Goal: Transaction & Acquisition: Purchase product/service

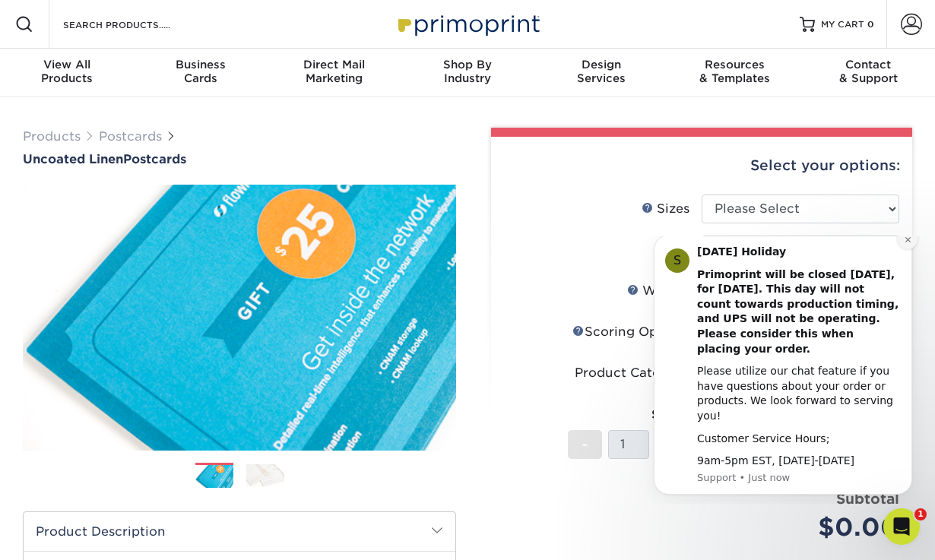
click at [909, 244] on icon "Dismiss notification" at bounding box center [908, 240] width 8 height 8
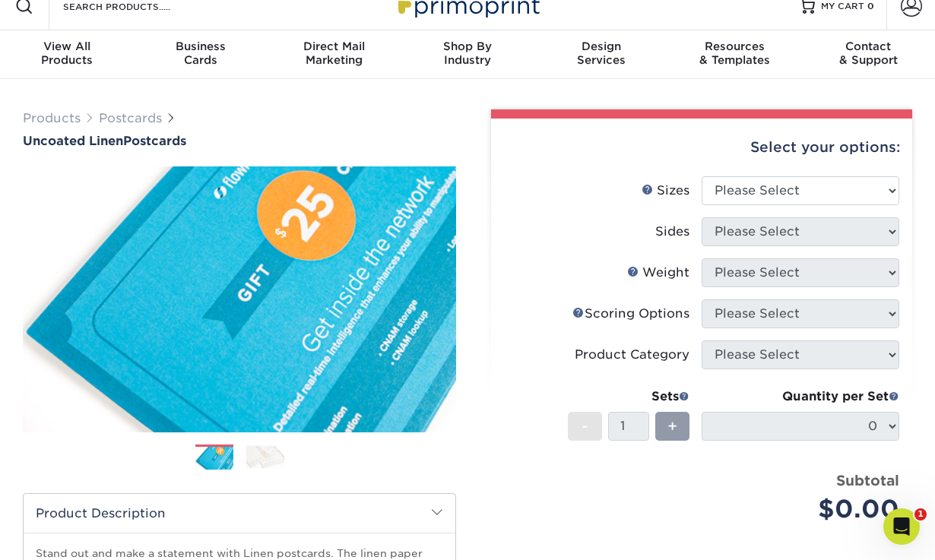
scroll to position [19, 0]
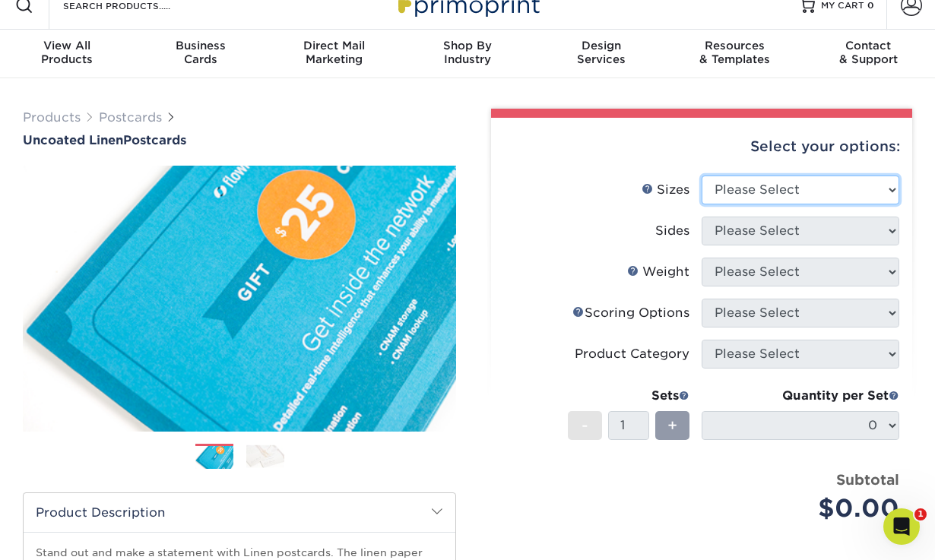
click at [739, 184] on select "Please Select 1.5" x 7" 2" x 6" 2" x 8" 2.12" x 5.5" 2.75" x 4.25" 2.75" x 8.5"…" at bounding box center [801, 190] width 198 height 29
click at [702, 176] on select "Please Select 1.5" x 7" 2" x 6" 2" x 8" 2.12" x 5.5" 2.75" x 4.25" 2.75" x 8.5"…" at bounding box center [801, 190] width 198 height 29
click at [740, 196] on select "Please Select 1.5" x 7" 2" x 6" 2" x 8" 2.12" x 5.5" 2.75" x 4.25" 2.75" x 8.5"…" at bounding box center [801, 190] width 198 height 29
select select "4.00x6.00"
click at [702, 176] on select "Please Select 1.5" x 7" 2" x 6" 2" x 8" 2.12" x 5.5" 2.75" x 4.25" 2.75" x 8.5"…" at bounding box center [801, 190] width 198 height 29
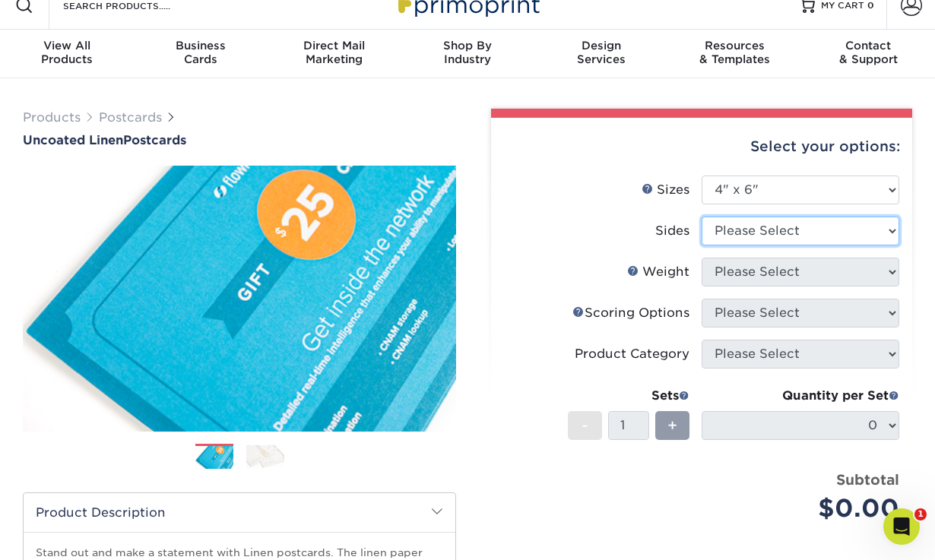
click at [732, 234] on select "Please Select Print Both Sides Print Front Only" at bounding box center [801, 231] width 198 height 29
select select "13abbda7-1d64-4f25-8bb2-c179b224825d"
click at [702, 217] on select "Please Select Print Both Sides Print Front Only" at bounding box center [801, 231] width 198 height 29
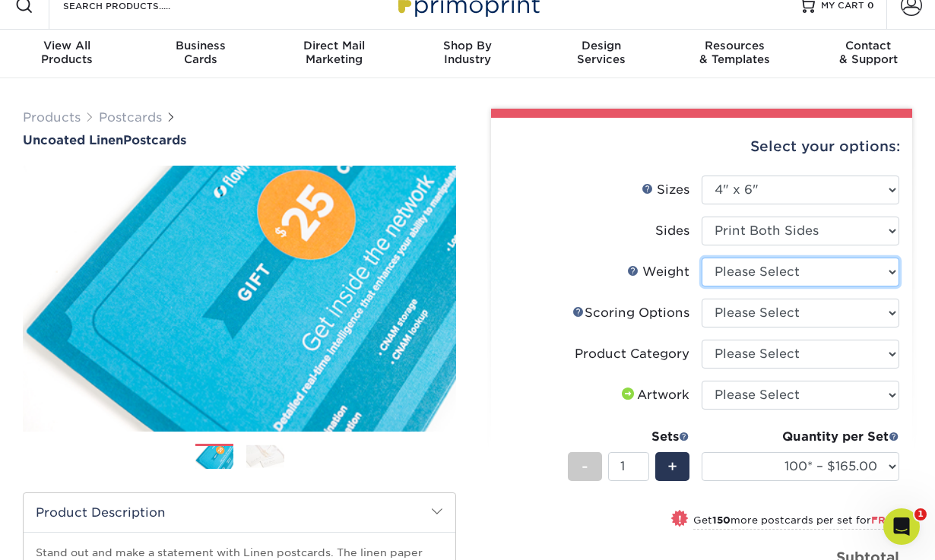
click at [728, 271] on select "Please Select 100LB" at bounding box center [801, 272] width 198 height 29
select select "100LB"
click at [702, 258] on select "Please Select 100LB" at bounding box center [801, 272] width 198 height 29
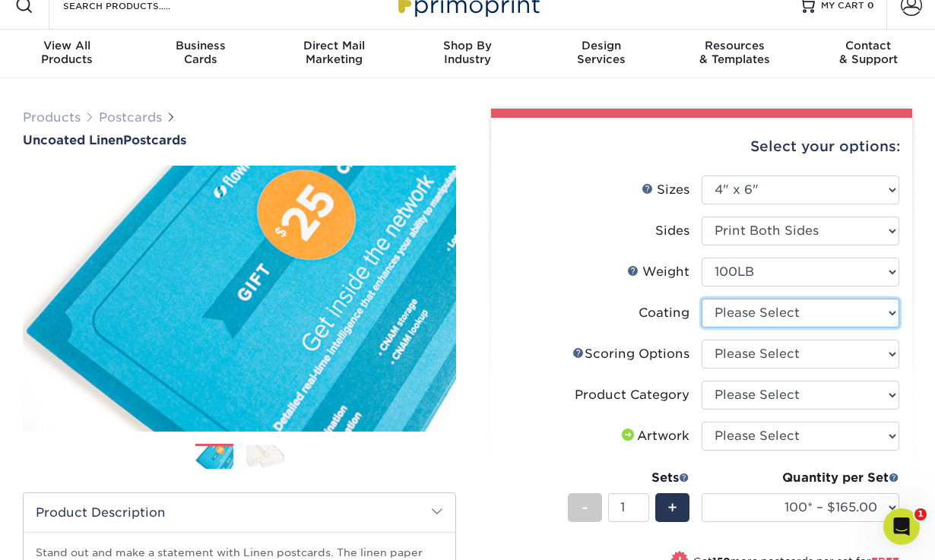
click at [735, 322] on select at bounding box center [801, 313] width 198 height 29
select select "3e7618de-abca-4bda-9f97-8b9129e913d8"
click at [702, 299] on select at bounding box center [801, 313] width 198 height 29
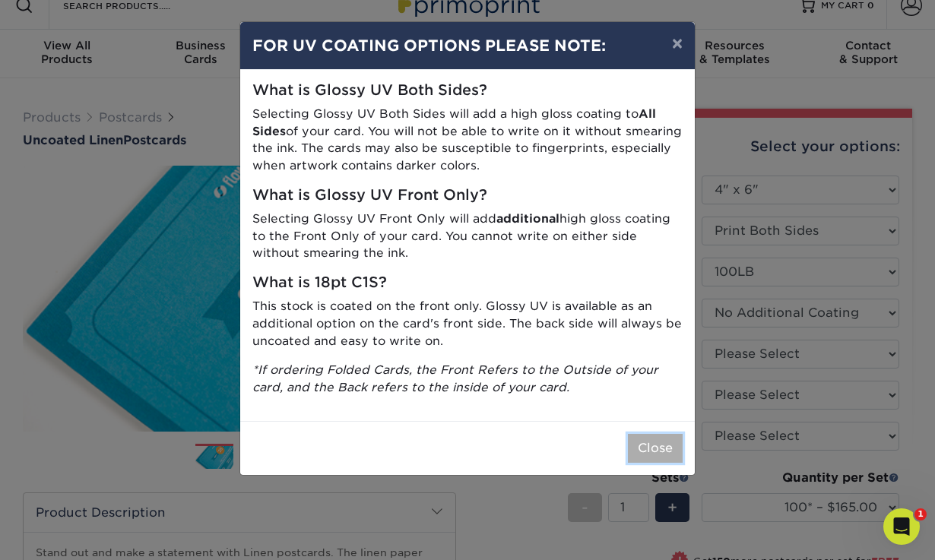
click at [650, 451] on button "Close" at bounding box center [655, 448] width 55 height 29
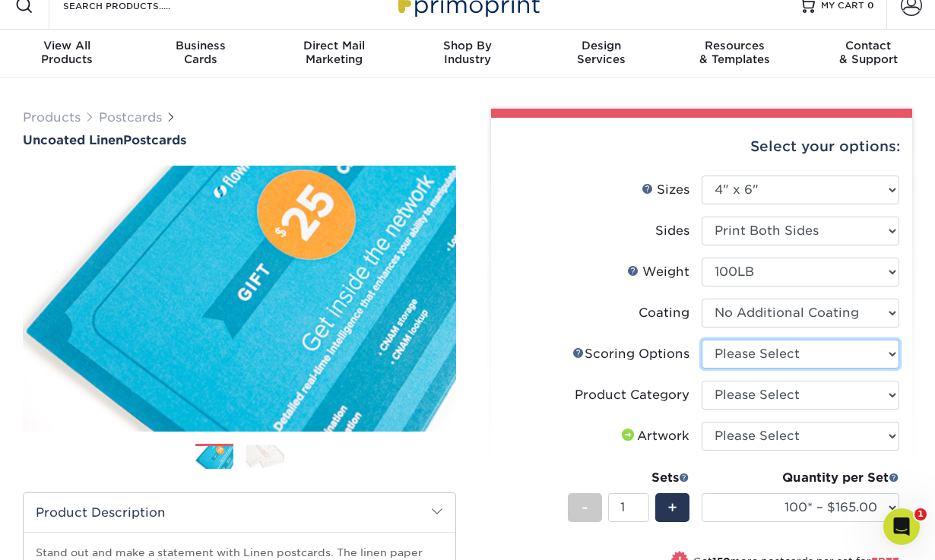
click at [743, 347] on select "Please Select No Scoring One Score Score in Half" at bounding box center [801, 354] width 198 height 29
select select "16ebe401-5398-422d-8cb0-f3adbb82deb5"
click at [702, 340] on select "Please Select No Scoring One Score Score in Half" at bounding box center [801, 354] width 198 height 29
click at [579, 351] on link "Scoring Help" at bounding box center [579, 353] width 12 height 12
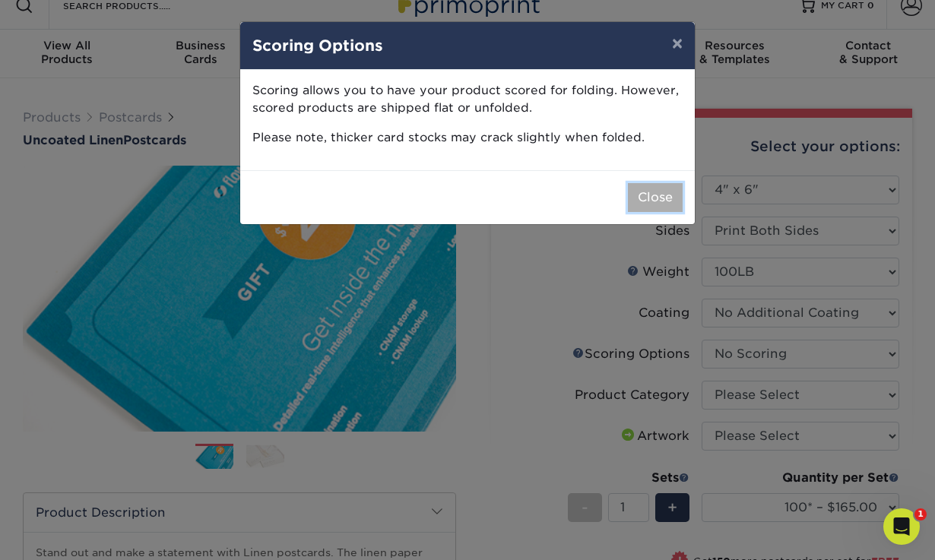
click at [642, 198] on button "Close" at bounding box center [655, 197] width 55 height 29
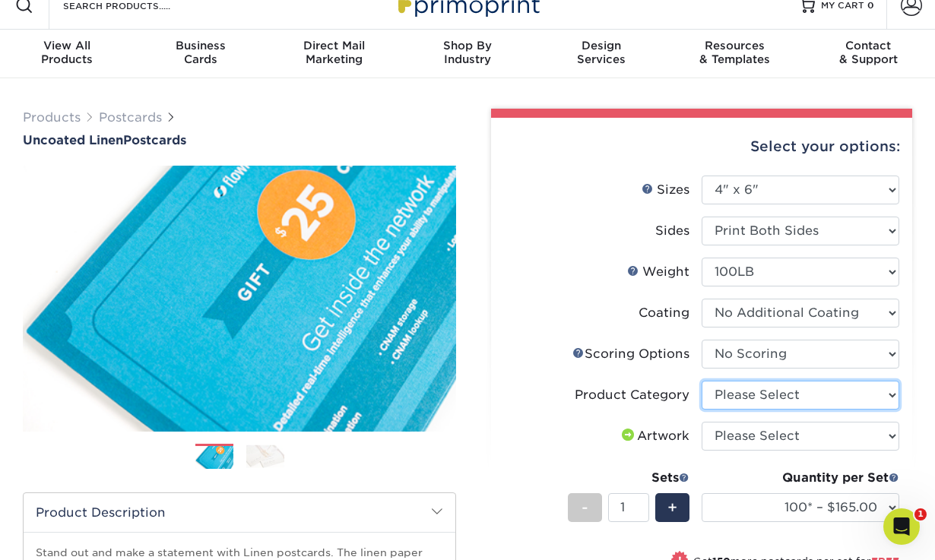
click at [732, 398] on select "Please Select Postcards" at bounding box center [801, 395] width 198 height 29
select select "9b7272e0-d6c8-4c3c-8e97-d3a1bcdab858"
click at [702, 381] on select "Please Select Postcards" at bounding box center [801, 395] width 198 height 29
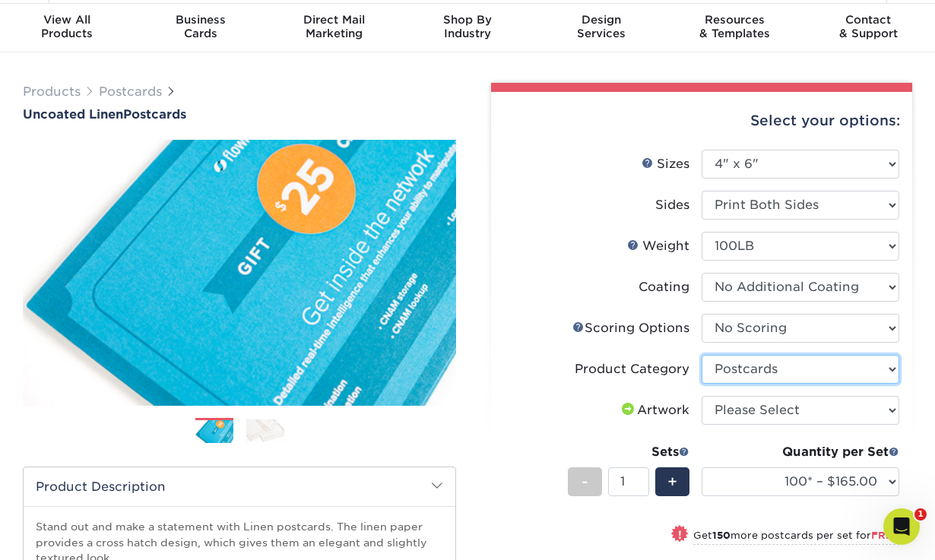
scroll to position [0, 0]
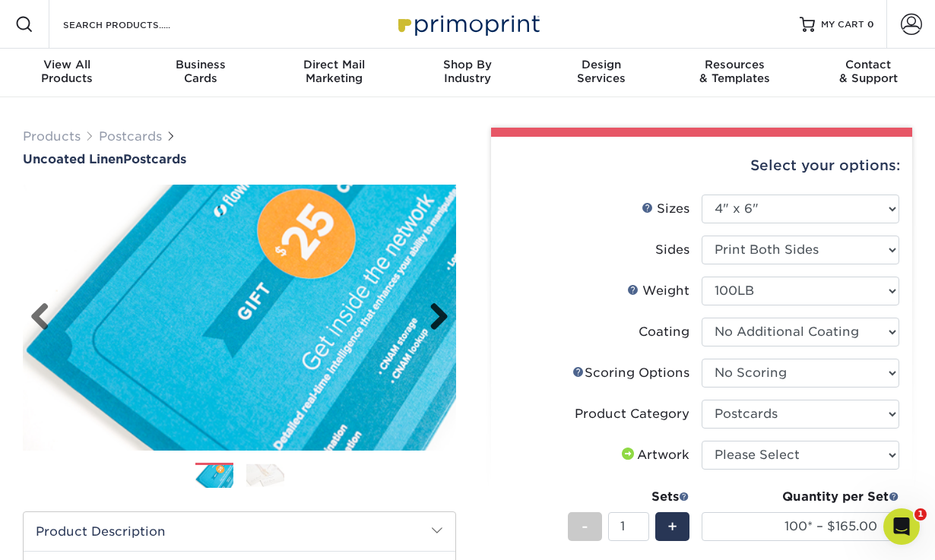
click at [438, 319] on link "Next" at bounding box center [433, 318] width 30 height 30
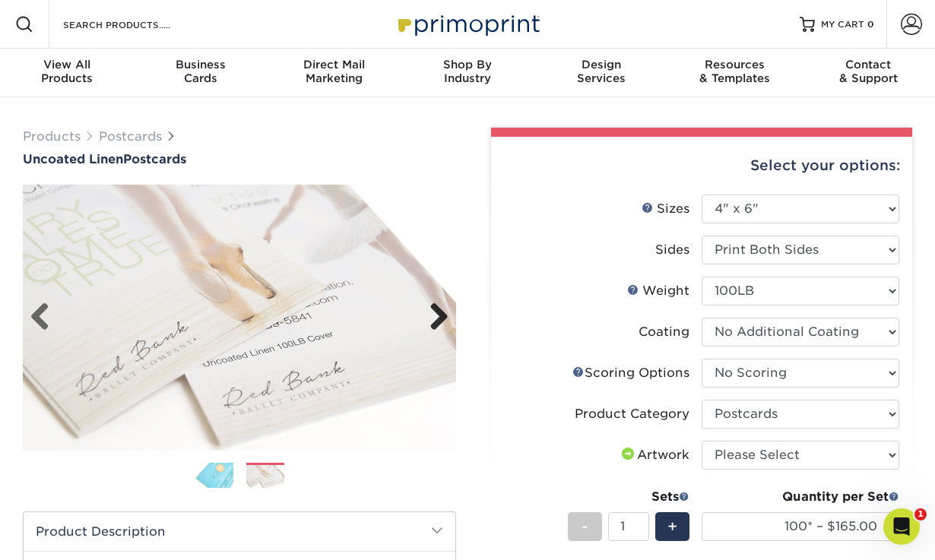
click at [438, 319] on link "Next" at bounding box center [433, 318] width 30 height 30
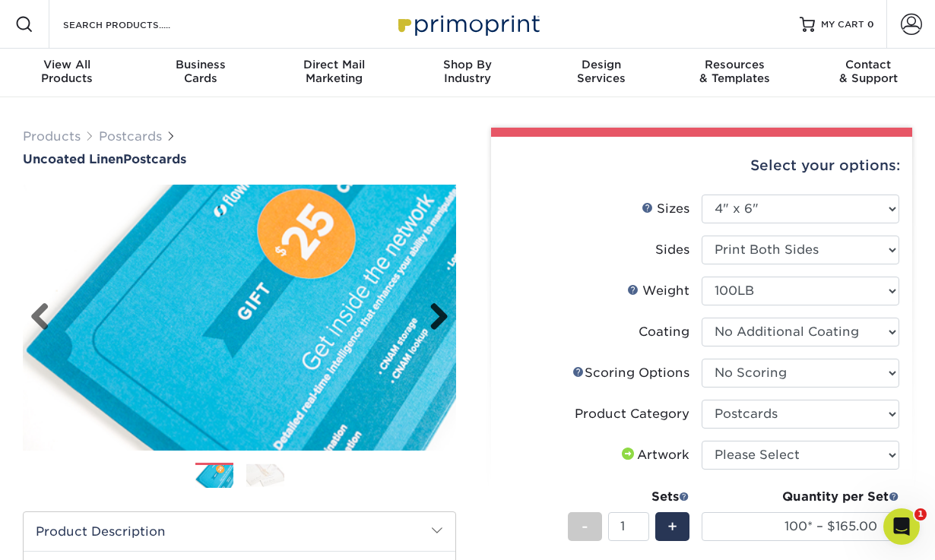
click at [438, 319] on link "Next" at bounding box center [433, 318] width 30 height 30
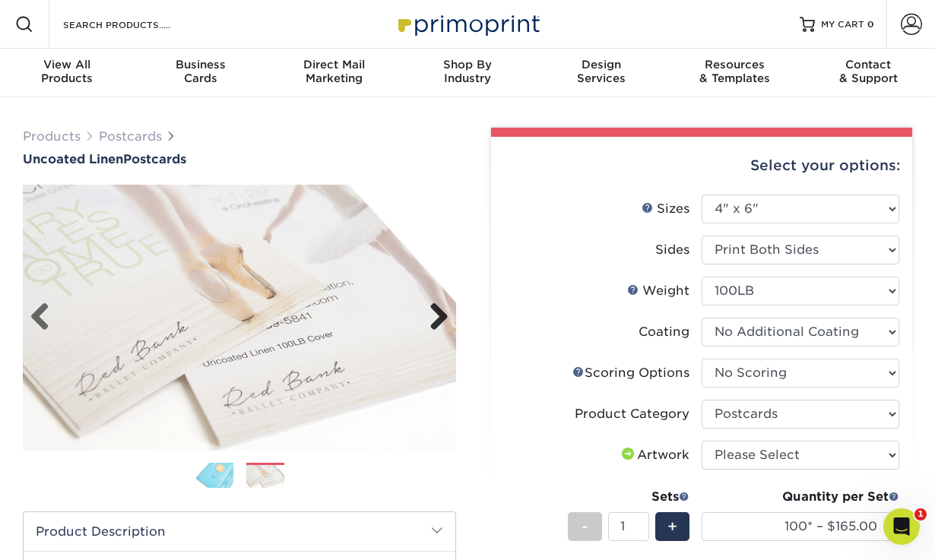
click at [438, 319] on link "Next" at bounding box center [433, 318] width 30 height 30
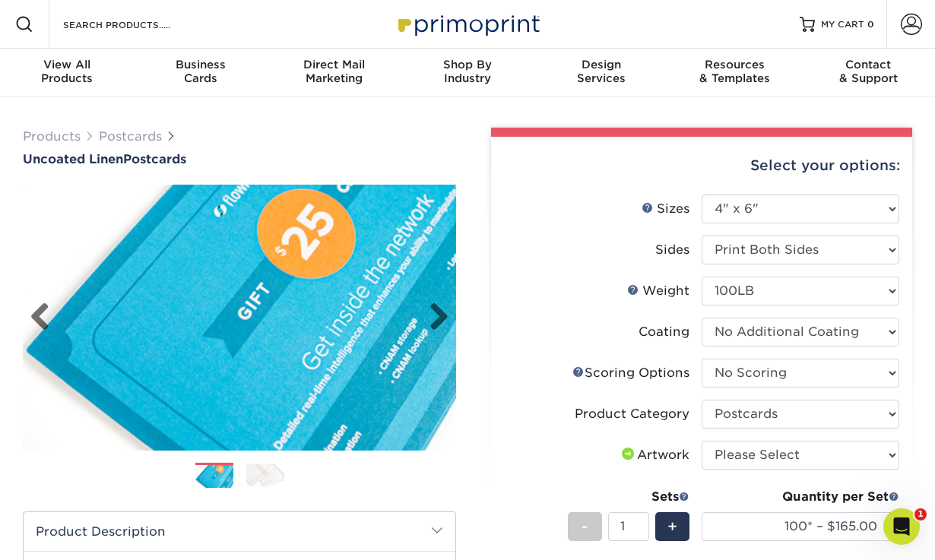
click at [306, 349] on img at bounding box center [239, 318] width 433 height 300
click at [270, 358] on img at bounding box center [239, 318] width 433 height 300
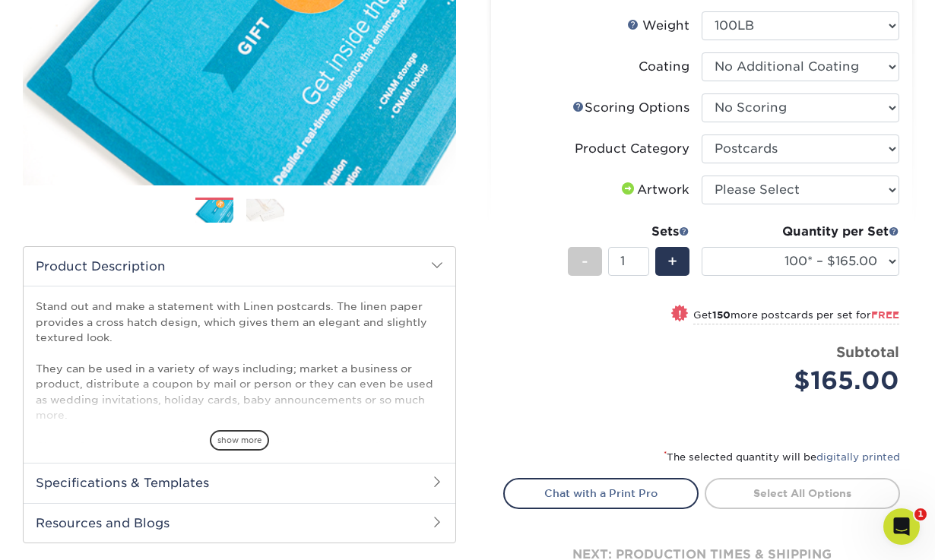
scroll to position [267, 0]
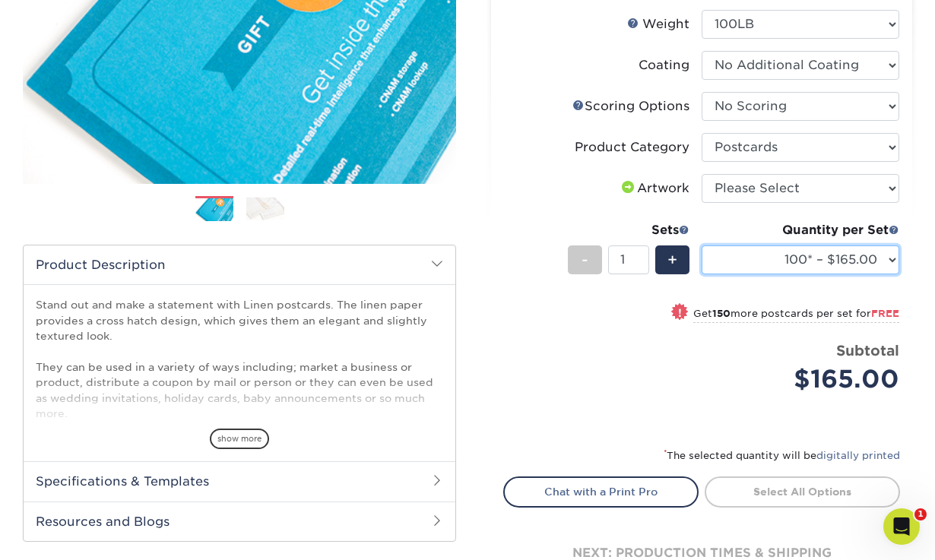
click at [881, 259] on select "100* – $165.00 250* – $165.00 500* – $168.00 750 – $189.00 1000 – $211.00 1500 …" at bounding box center [801, 260] width 198 height 29
click at [814, 259] on select "100* – $165.00 250* – $165.00 500* – $168.00 750 – $189.00 1000 – $211.00 1500 …" at bounding box center [801, 260] width 198 height 29
click at [702, 246] on select "100* – $165.00 250* – $165.00 500* – $168.00 750 – $189.00 1000 – $211.00 1500 …" at bounding box center [801, 260] width 198 height 29
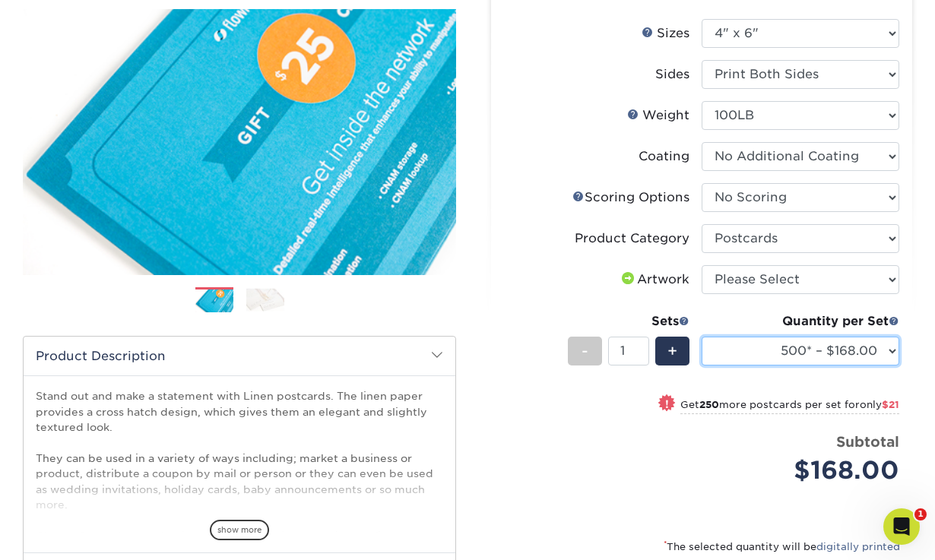
click at [751, 345] on select "100* – $165.00 250* – $165.00 500* – $168.00 750 – $189.00 1000 – $211.00 1500 …" at bounding box center [801, 351] width 198 height 29
select select "250* – $165.00"
click at [702, 337] on select "100* – $165.00 250* – $165.00 500* – $168.00 750 – $189.00 1000 – $211.00 1500 …" at bounding box center [801, 351] width 198 height 29
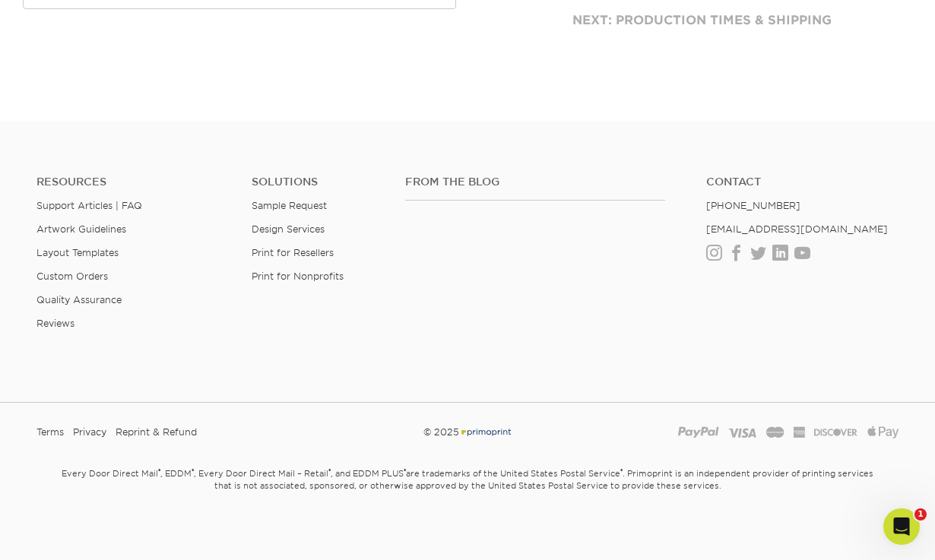
scroll to position [805, 0]
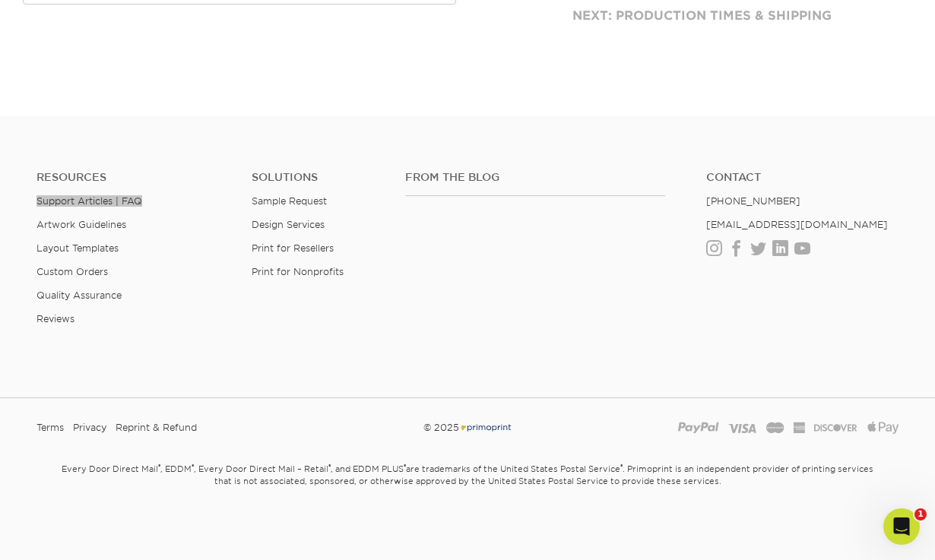
drag, startPoint x: 132, startPoint y: 197, endPoint x: 411, endPoint y: 27, distance: 326.3
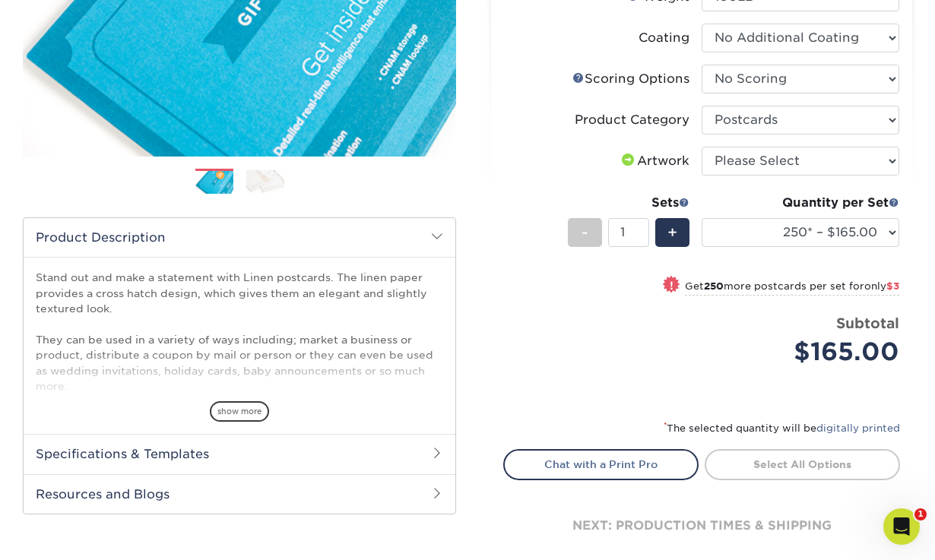
scroll to position [292, 0]
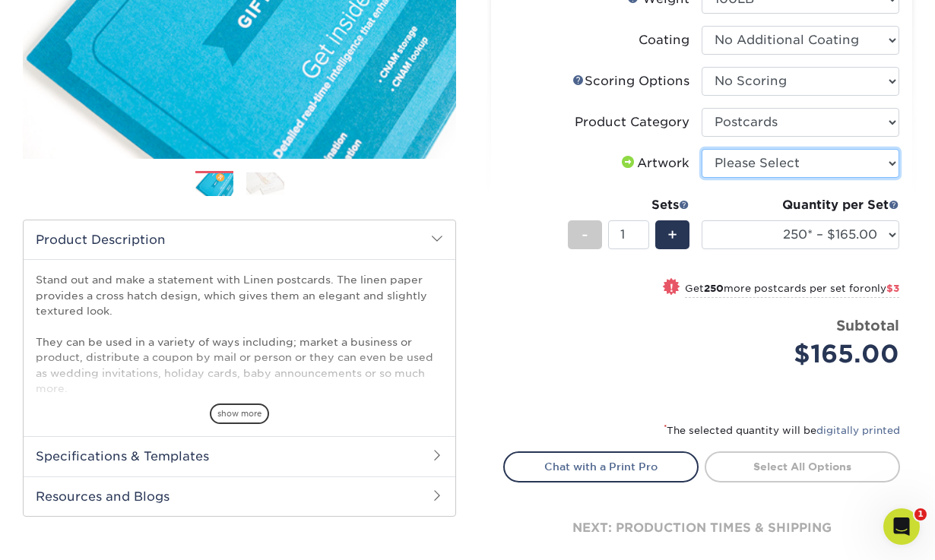
click at [755, 165] on select "Please Select I will upload files I need a design - $150" at bounding box center [801, 163] width 198 height 29
select select "upload"
click at [702, 149] on select "Please Select I will upload files I need a design - $150" at bounding box center [801, 163] width 198 height 29
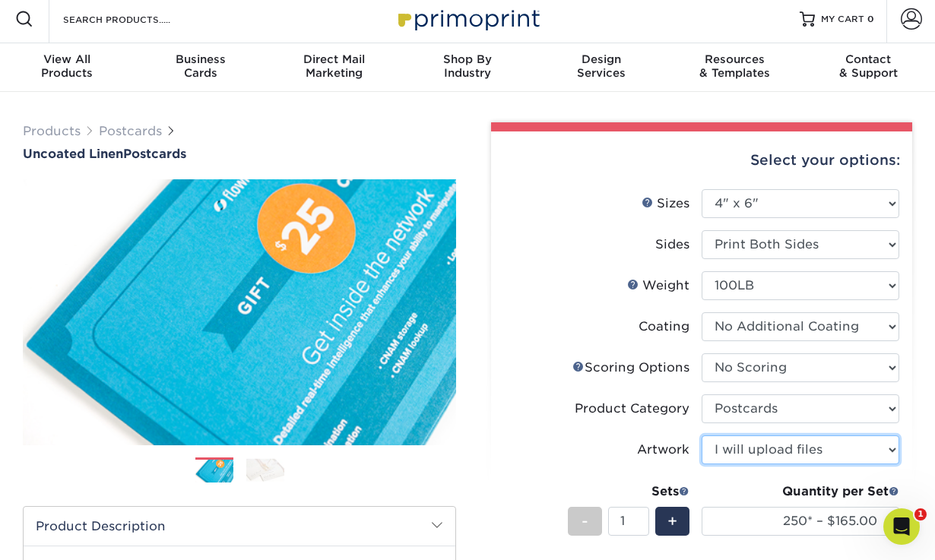
scroll to position [0, 0]
